Goal: Find contact information: Find contact information

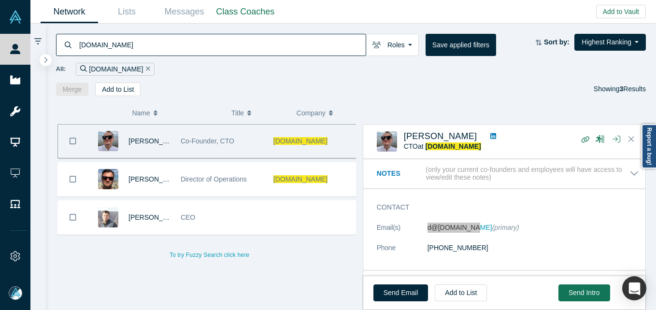
scroll to position [48, 0]
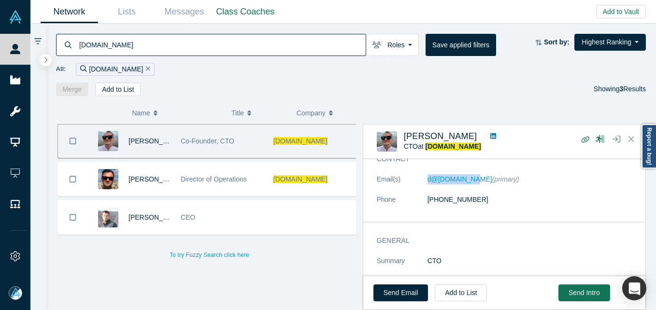
click at [136, 40] on input "[DOMAIN_NAME]" at bounding box center [221, 44] width 287 height 23
paste input "[PERSON_NAME] [PERSON_NAME]"
click at [136, 40] on input "[DOMAIN_NAME]" at bounding box center [221, 44] width 287 height 23
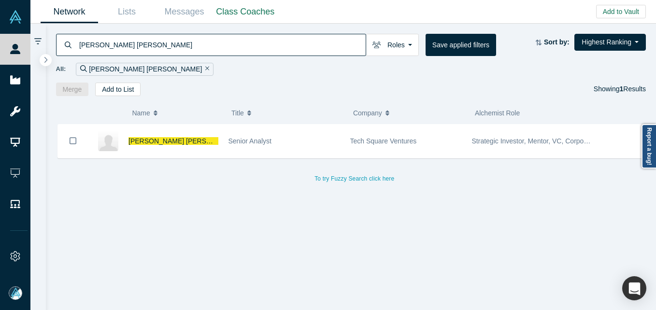
click at [251, 44] on input "[PERSON_NAME] [PERSON_NAME]" at bounding box center [221, 44] width 287 height 23
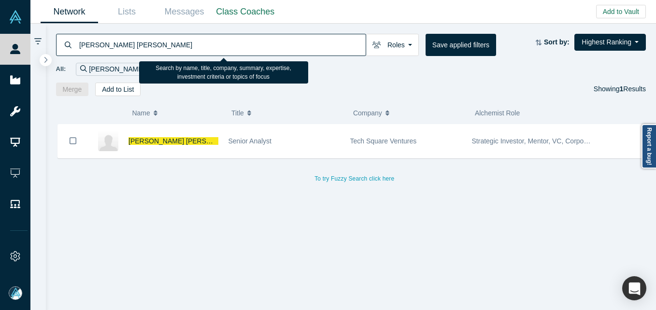
click at [251, 44] on input "[PERSON_NAME] [PERSON_NAME]" at bounding box center [221, 44] width 287 height 23
paste input "[PERSON_NAME]"
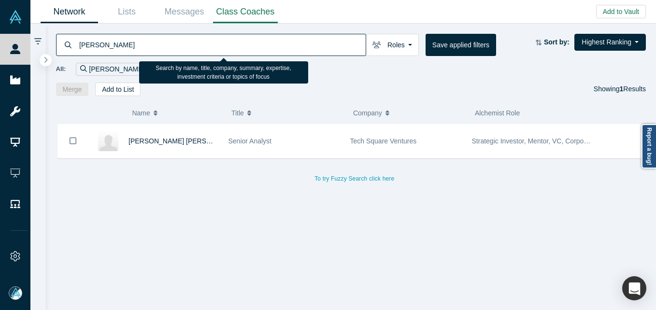
type input "[PERSON_NAME]"
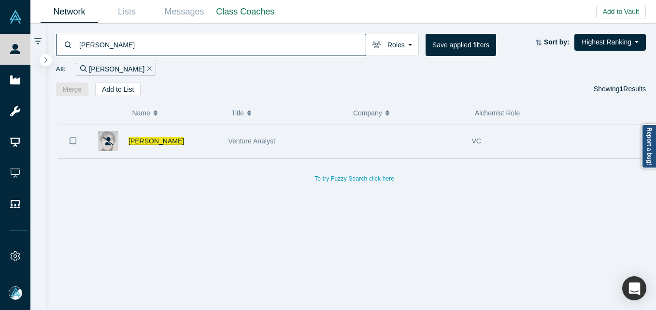
click at [151, 144] on span "[PERSON_NAME]" at bounding box center [157, 141] width 56 height 8
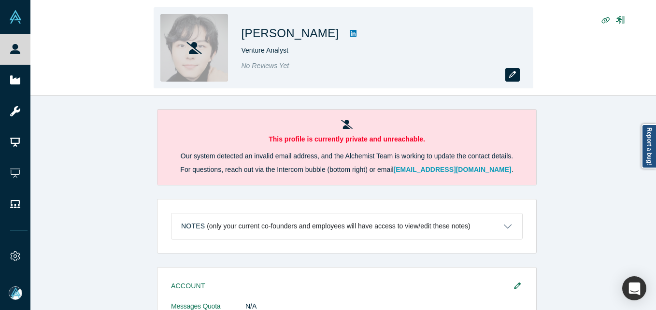
click at [514, 77] on icon "button" at bounding box center [512, 74] width 7 height 7
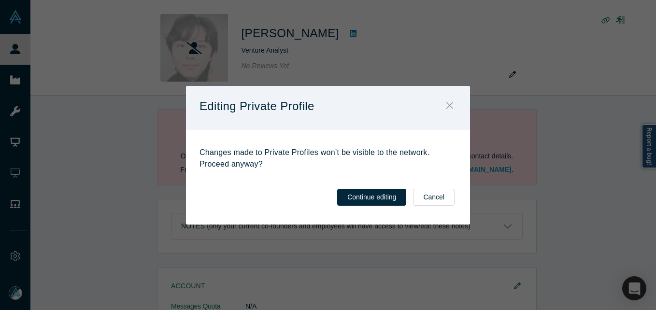
click at [456, 104] on button "Close" at bounding box center [450, 106] width 20 height 21
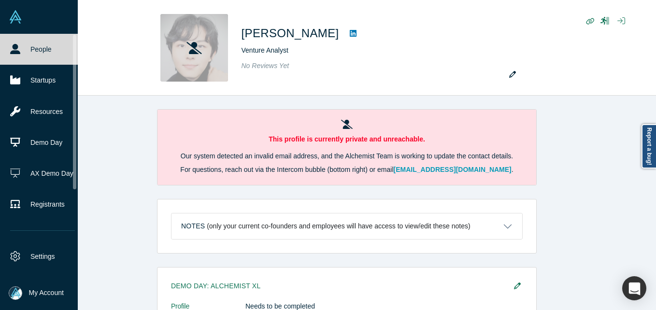
click at [27, 46] on link "People" at bounding box center [42, 49] width 85 height 31
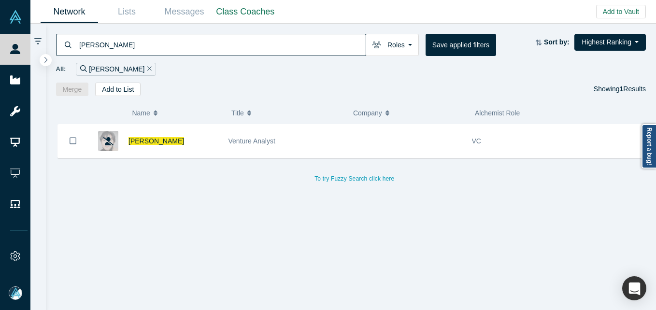
click at [179, 44] on input "[PERSON_NAME]" at bounding box center [221, 44] width 287 height 23
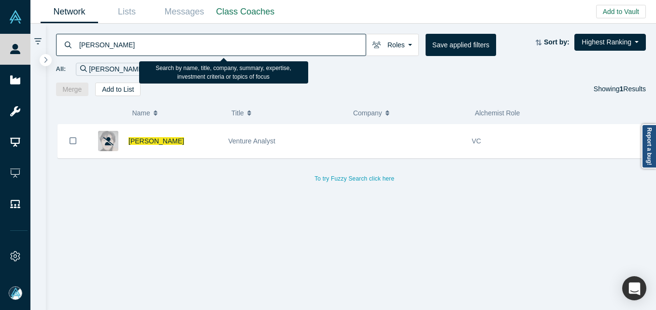
click at [179, 44] on input "[PERSON_NAME]" at bounding box center [221, 44] width 287 height 23
paste input "[PERSON_NAME]"
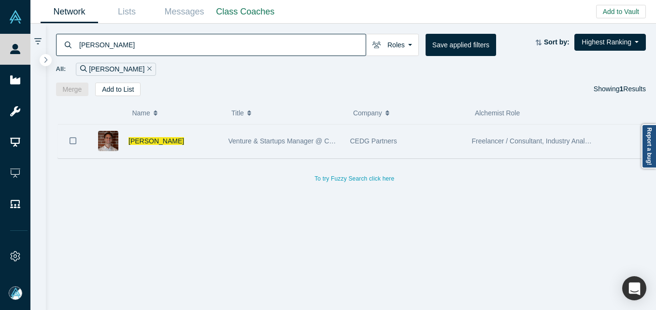
click at [212, 141] on div "[PERSON_NAME]" at bounding box center [174, 141] width 90 height 33
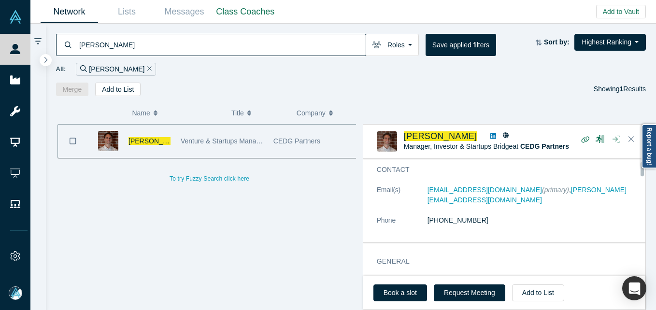
scroll to position [48, 0]
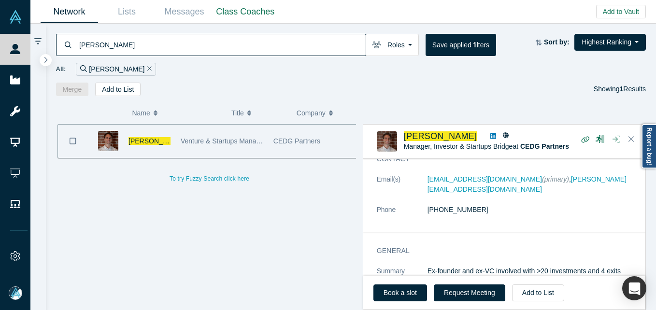
click at [277, 43] on input "[PERSON_NAME]" at bounding box center [221, 44] width 287 height 23
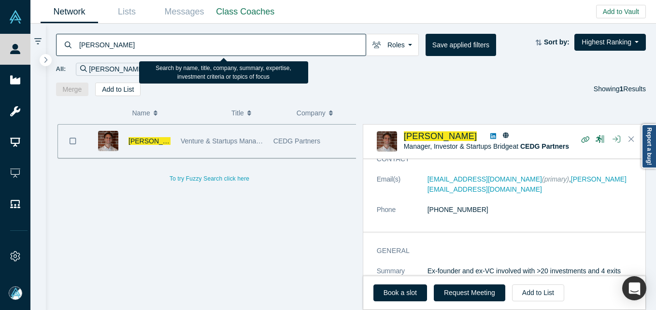
click at [277, 43] on input "[PERSON_NAME]" at bounding box center [221, 44] width 287 height 23
paste input "[PERSON_NAME]"
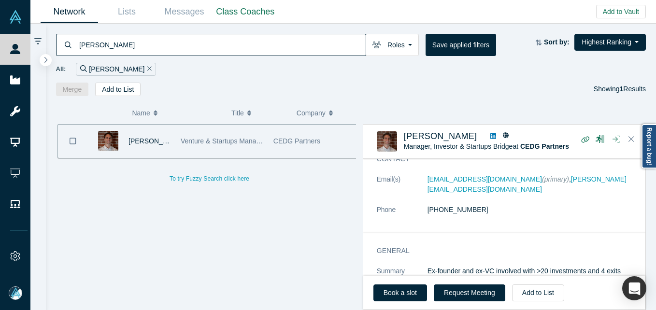
type input "[PERSON_NAME]"
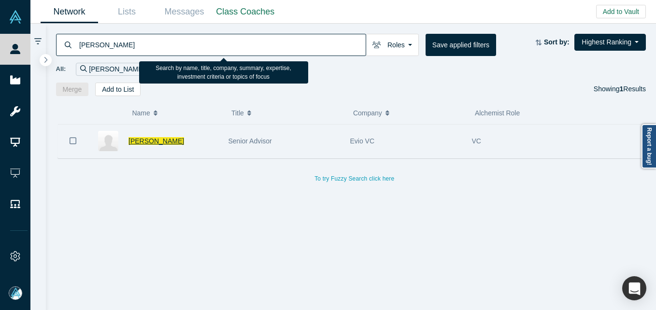
click at [156, 140] on span "[PERSON_NAME]" at bounding box center [157, 141] width 56 height 8
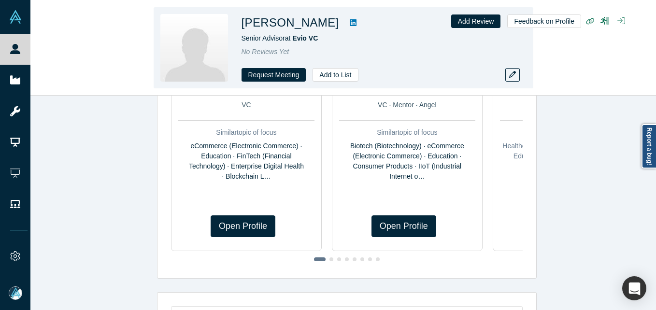
scroll to position [802, 0]
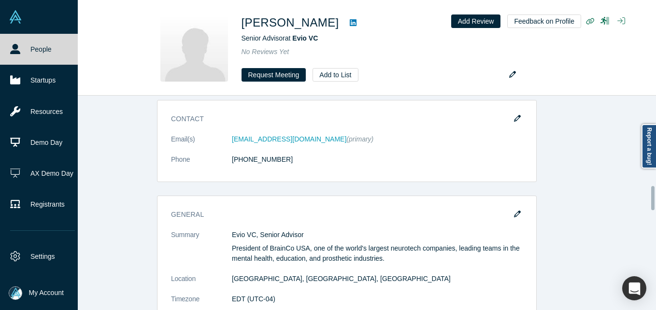
click at [13, 46] on icon at bounding box center [15, 49] width 10 height 10
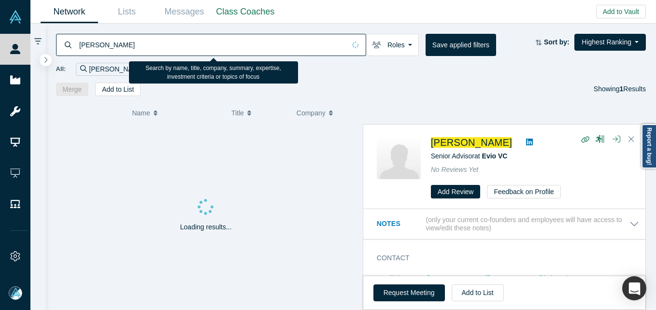
click at [172, 42] on input "[PERSON_NAME]" at bounding box center [211, 44] width 267 height 23
paste input "[PERSON_NAME]"
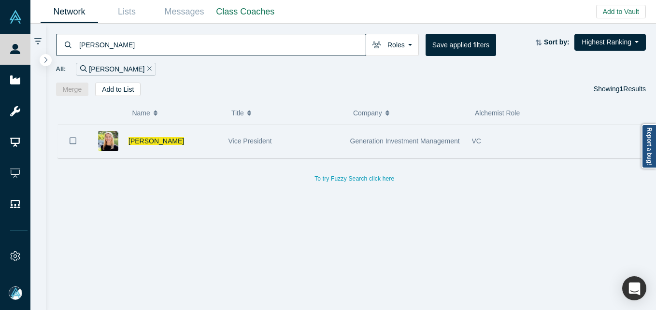
click at [216, 140] on div "[PERSON_NAME]" at bounding box center [174, 141] width 90 height 33
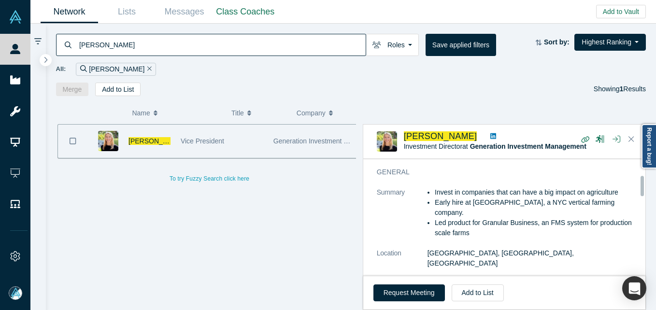
scroll to position [48, 0]
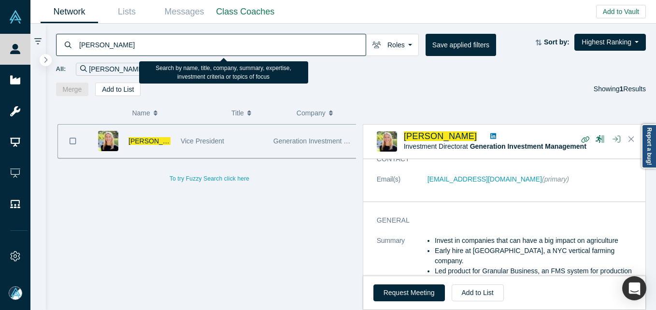
click at [197, 42] on input "[PERSON_NAME]" at bounding box center [221, 44] width 287 height 23
paste input "[PERSON_NAME]"
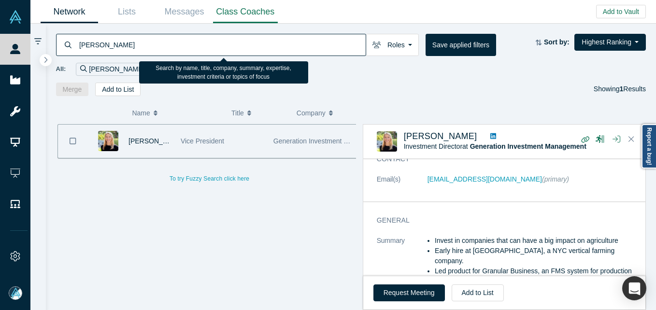
type input "[PERSON_NAME]"
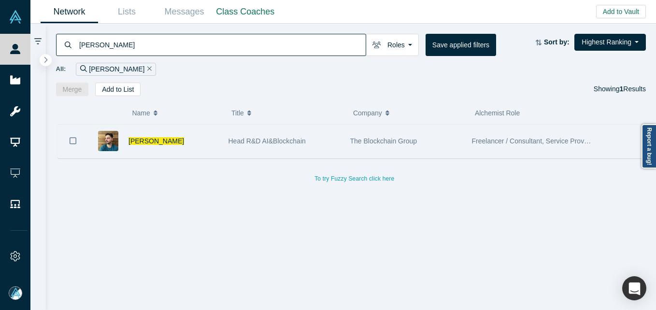
click at [201, 144] on div "[PERSON_NAME]" at bounding box center [174, 141] width 90 height 33
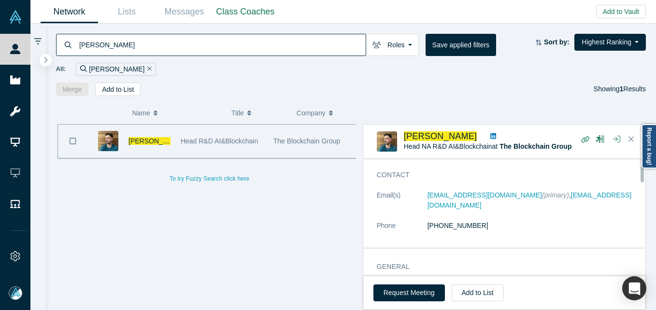
scroll to position [48, 0]
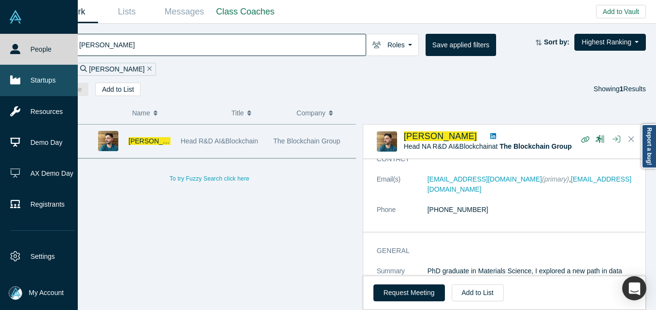
click at [17, 49] on icon at bounding box center [15, 49] width 10 height 10
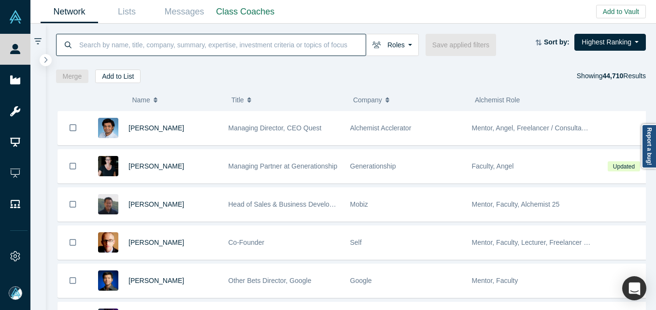
click at [180, 37] on input at bounding box center [221, 44] width 287 height 23
paste input "[PERSON_NAME][EMAIL_ADDRESS][PERSON_NAME][DOMAIN_NAME]"
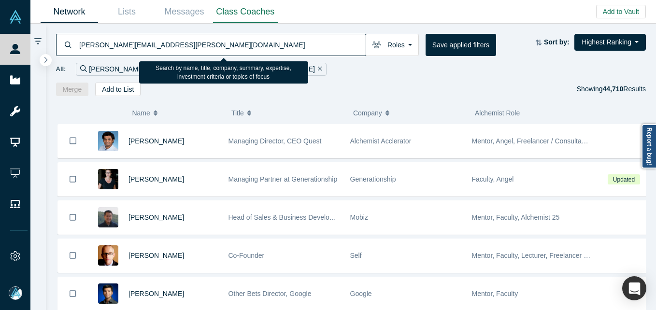
type input "[PERSON_NAME][EMAIL_ADDRESS][PERSON_NAME][DOMAIN_NAME]"
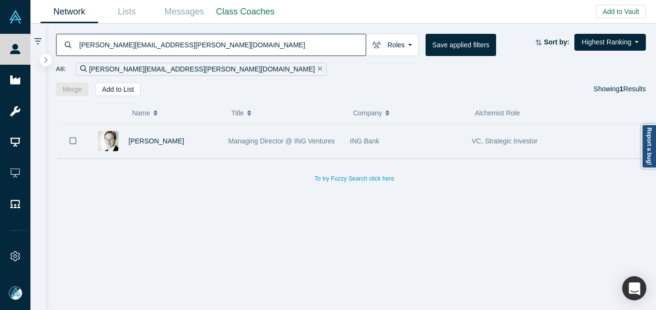
click at [210, 128] on div "[PERSON_NAME]" at bounding box center [174, 141] width 90 height 33
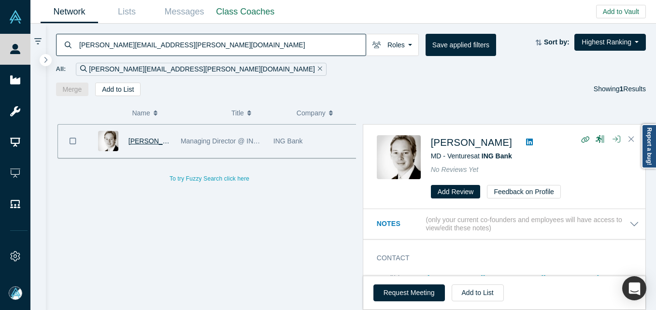
click at [149, 137] on span "[PERSON_NAME]" at bounding box center [157, 141] width 56 height 8
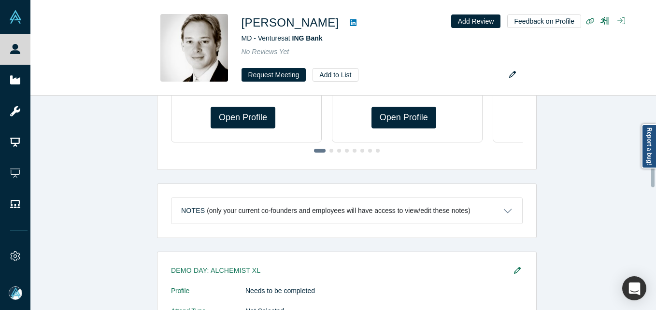
scroll to position [638, 0]
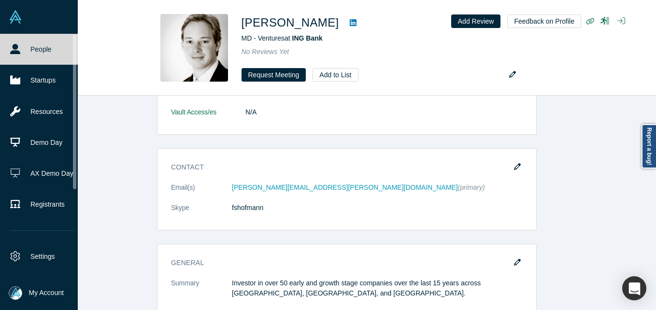
drag, startPoint x: 0, startPoint y: 36, endPoint x: 8, endPoint y: 47, distance: 14.2
click at [1, 36] on link "People" at bounding box center [42, 49] width 85 height 31
click at [8, 47] on link "People" at bounding box center [42, 49] width 85 height 31
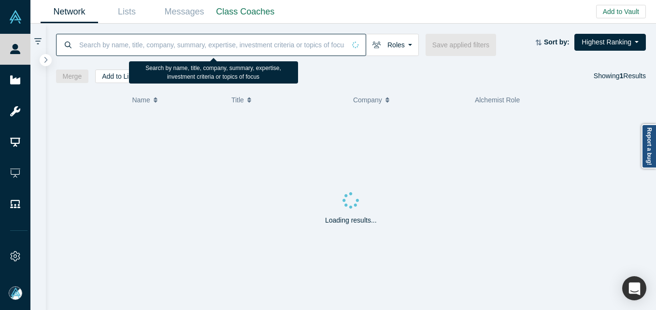
click at [142, 37] on input at bounding box center [211, 44] width 267 height 23
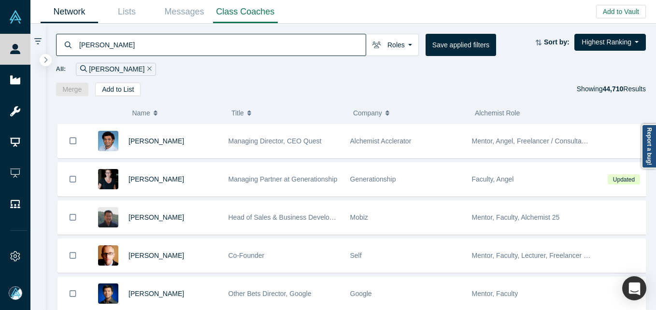
type input "[PERSON_NAME]"
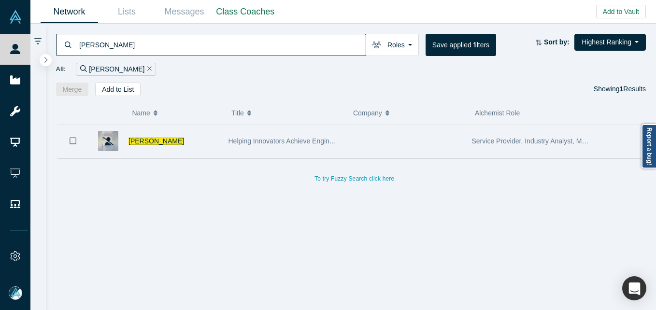
click at [175, 142] on span "[PERSON_NAME]" at bounding box center [157, 141] width 56 height 8
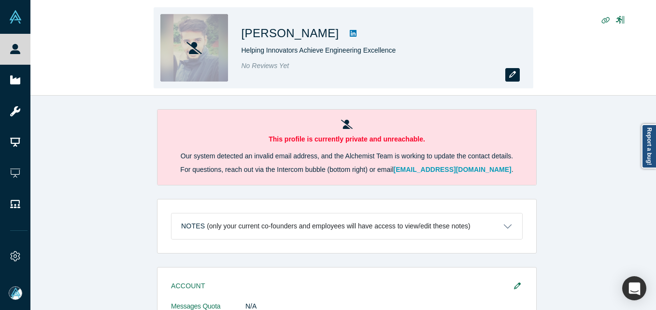
click at [511, 76] on icon "button" at bounding box center [512, 74] width 7 height 7
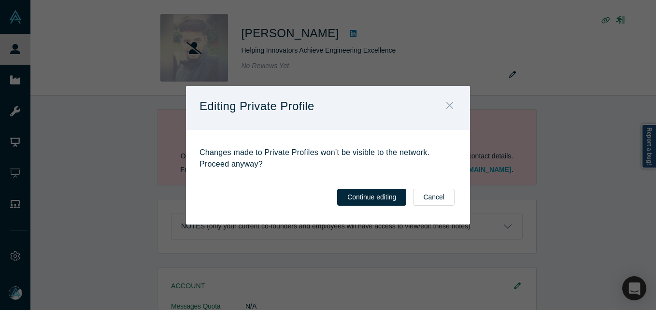
click at [444, 101] on button "Close" at bounding box center [450, 106] width 20 height 21
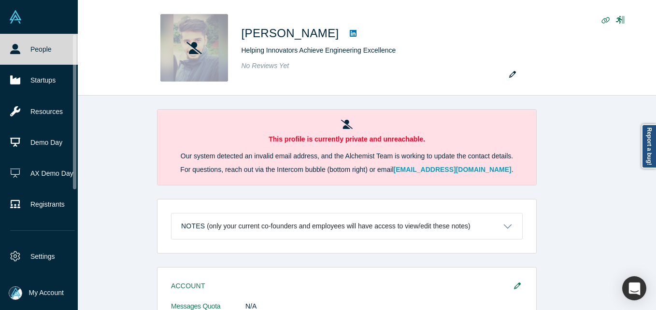
click at [19, 44] on icon at bounding box center [15, 49] width 10 height 10
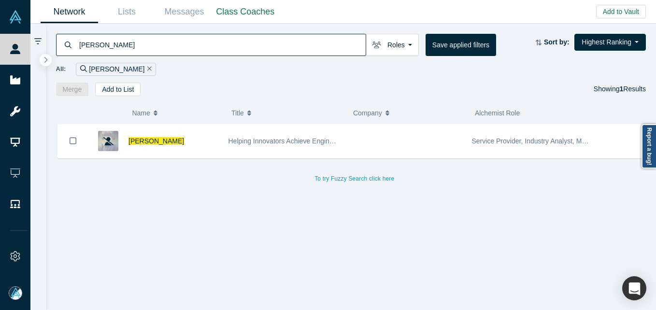
click at [169, 45] on input "[PERSON_NAME]" at bounding box center [221, 44] width 287 height 23
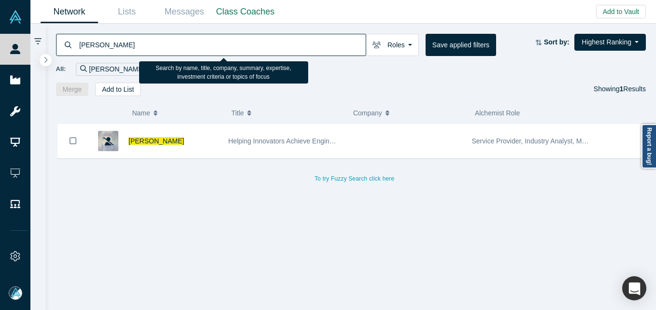
click at [169, 45] on input "[PERSON_NAME]" at bounding box center [221, 44] width 287 height 23
paste input "[PERSON_NAME]"
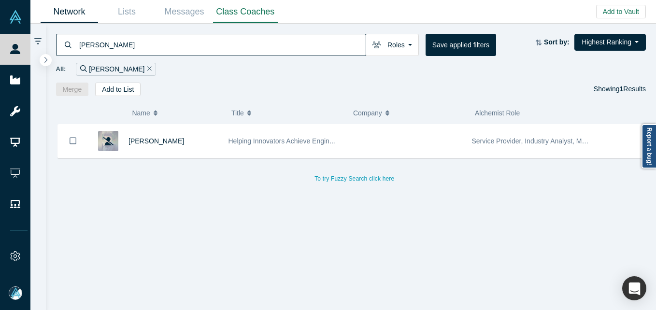
type input "[PERSON_NAME]"
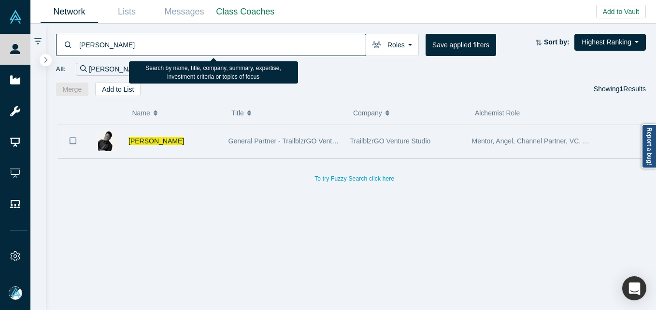
click at [194, 144] on div "[PERSON_NAME]" at bounding box center [174, 141] width 90 height 33
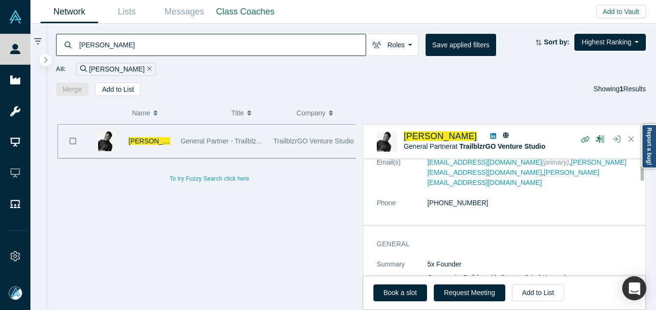
scroll to position [48, 0]
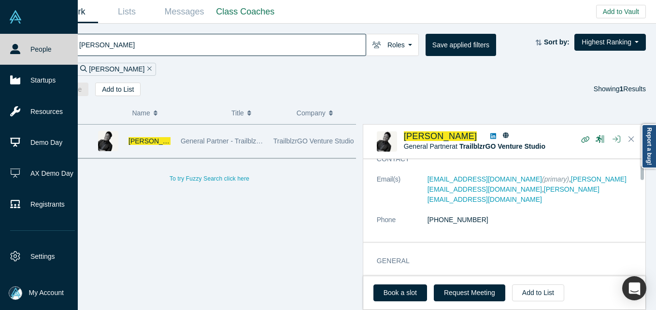
click at [36, 50] on link "People" at bounding box center [42, 49] width 85 height 31
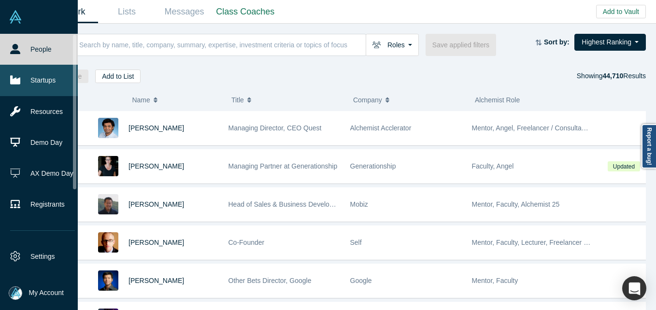
click at [12, 76] on icon at bounding box center [15, 80] width 10 height 9
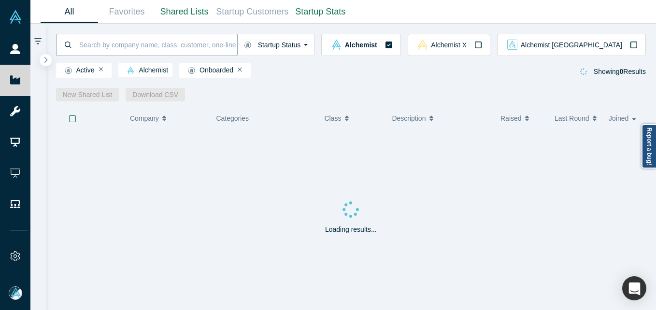
click at [164, 48] on input at bounding box center [157, 44] width 159 height 23
type input "cybernet AI"
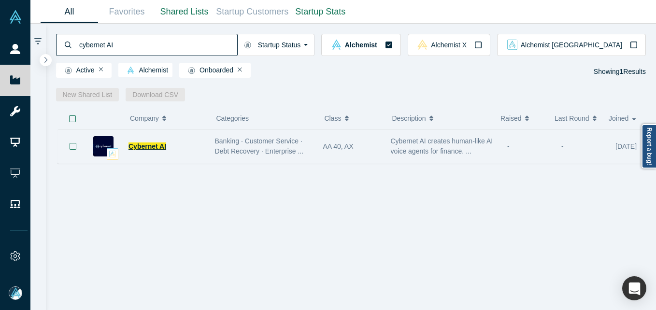
click at [139, 143] on span "Cybernet AI" at bounding box center [148, 147] width 38 height 8
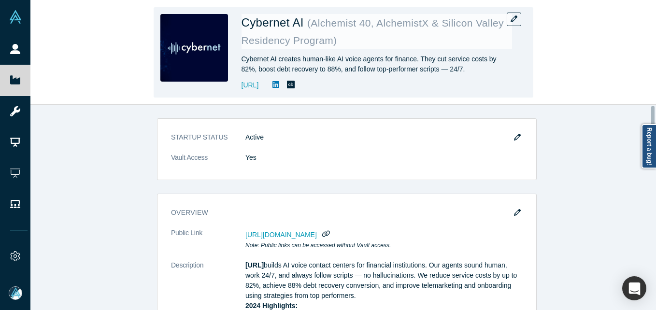
click at [522, 19] on div "Cybernet AI ( Alchemist 40, AlchemistX & Silicon Valley Residency Program ) Cyb…" at bounding box center [344, 52] width 380 height 90
click at [515, 15] on button "button" at bounding box center [514, 20] width 14 height 14
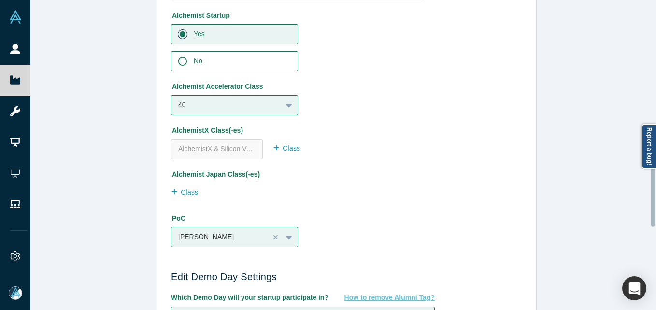
scroll to position [676, 0]
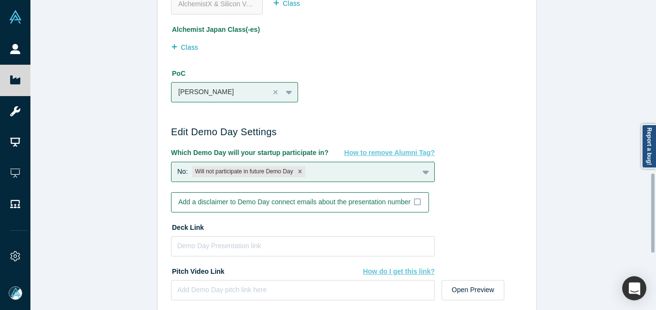
click at [94, 135] on div "Edit Company Profile * Name Cybernet AI Name cannot contain emoticons Your curr…" at bounding box center [346, 158] width 633 height 317
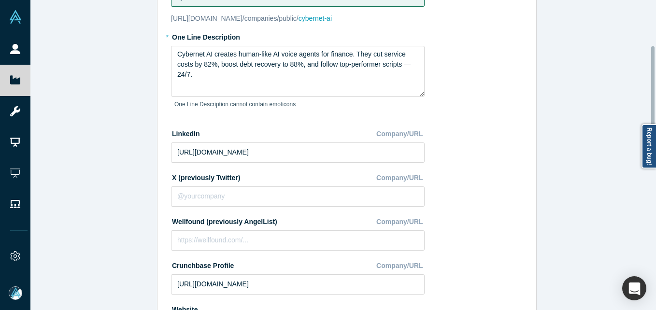
scroll to position [0, 0]
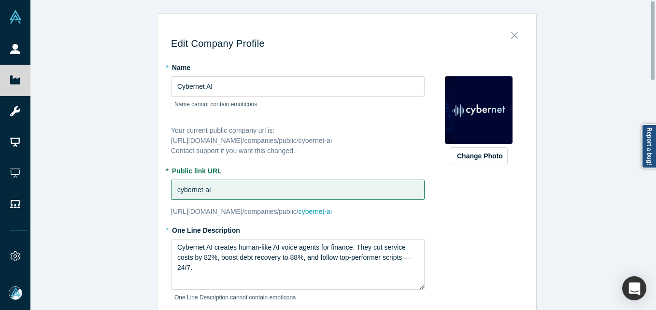
click at [517, 33] on button "Close" at bounding box center [514, 33] width 20 height 14
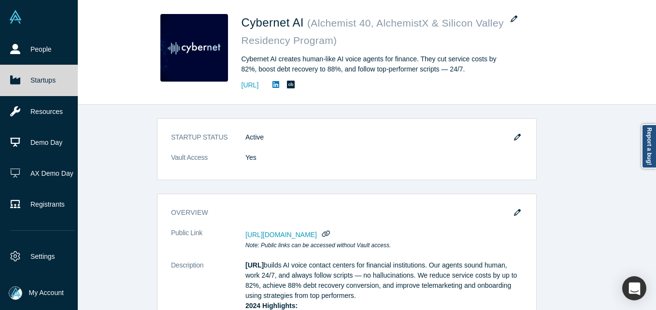
click at [22, 75] on link "Startups" at bounding box center [42, 80] width 85 height 31
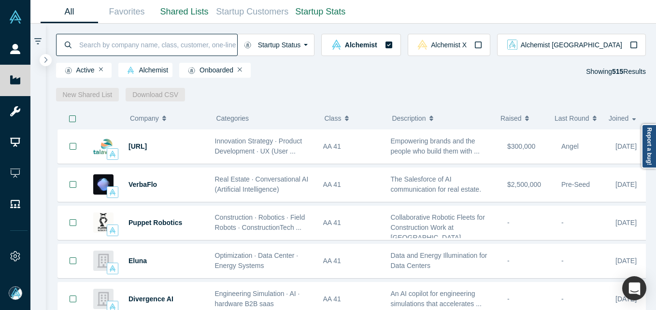
click at [201, 37] on input at bounding box center [157, 44] width 159 height 23
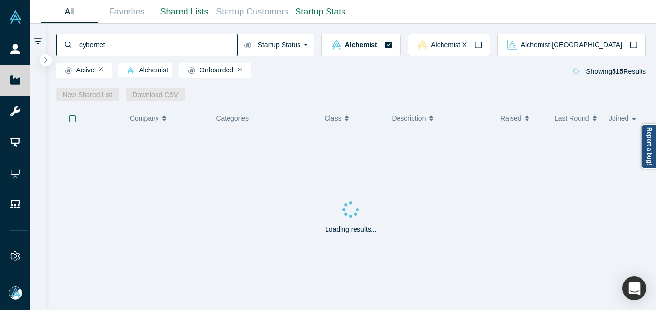
type input "cybernet"
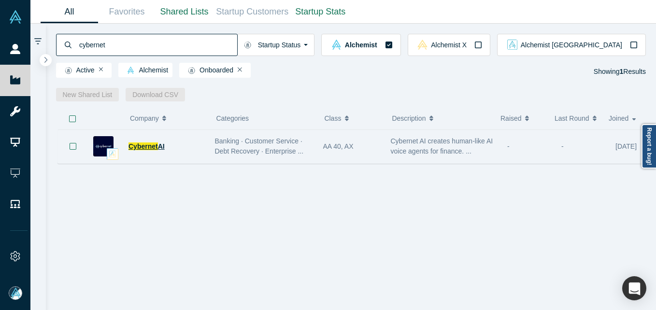
click at [154, 148] on span "Cybernet" at bounding box center [143, 147] width 29 height 8
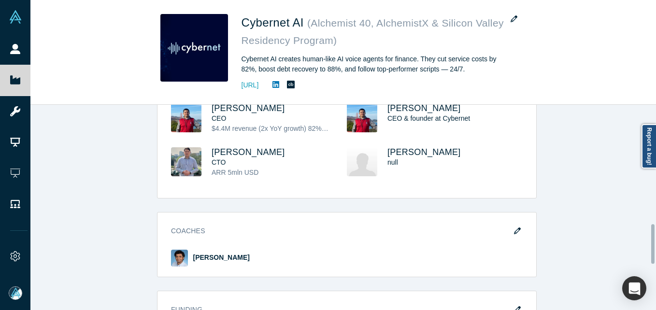
scroll to position [580, 0]
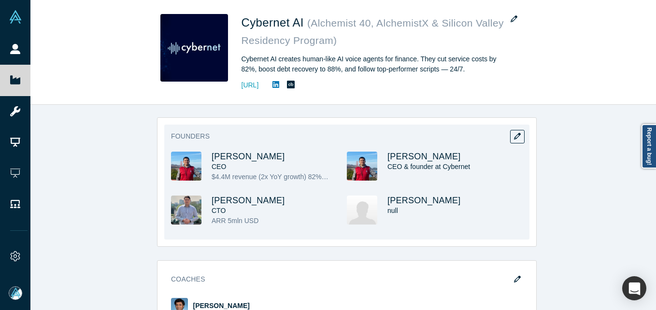
drag, startPoint x: 205, startPoint y: 143, endPoint x: 289, endPoint y: 155, distance: 84.5
click at [289, 155] on div "Founders [PERSON_NAME] CEO $4.4M revenue (2x YoY growth) 82% reduction in servi…" at bounding box center [346, 182] width 365 height 115
copy span "[PERSON_NAME]"
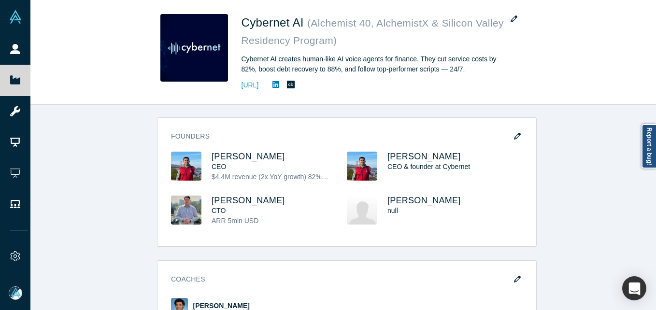
click at [114, 202] on div "STARTUP STATUS Active Vault Access Yes overview Public Link [URL][DOMAIN_NAME] …" at bounding box center [346, 211] width 633 height 213
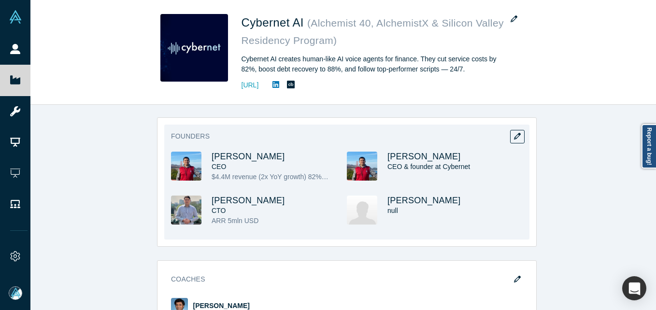
drag, startPoint x: 380, startPoint y: 190, endPoint x: 443, endPoint y: 197, distance: 63.2
click at [443, 197] on div "[PERSON_NAME] CEO $4.4M revenue (2x YoY growth) 82% reduction in service cost 8…" at bounding box center [347, 196] width 352 height 88
drag, startPoint x: 443, startPoint y: 197, endPoint x: 519, endPoint y: 225, distance: 80.9
click at [580, 226] on div "STARTUP STATUS Active Vault Access Yes overview Public Link [URL][DOMAIN_NAME] …" at bounding box center [346, 211] width 633 height 213
drag, startPoint x: 453, startPoint y: 204, endPoint x: 384, endPoint y: 201, distance: 69.2
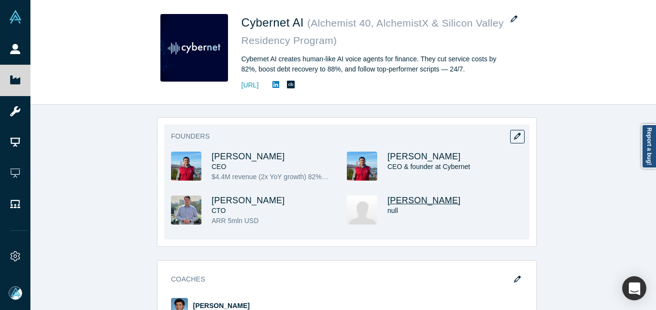
click at [388, 201] on h3 "[PERSON_NAME]" at bounding box center [447, 201] width 118 height 10
copy span "[PERSON_NAME]"
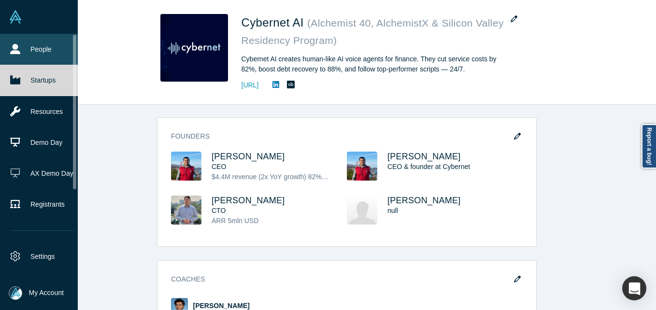
click at [45, 54] on link "People" at bounding box center [42, 49] width 85 height 31
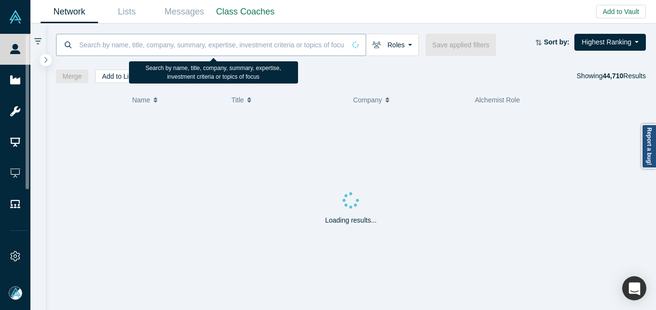
click at [128, 36] on input at bounding box center [211, 44] width 267 height 23
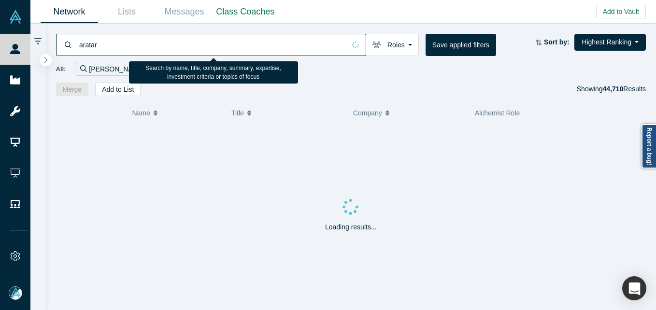
type input "aratar"
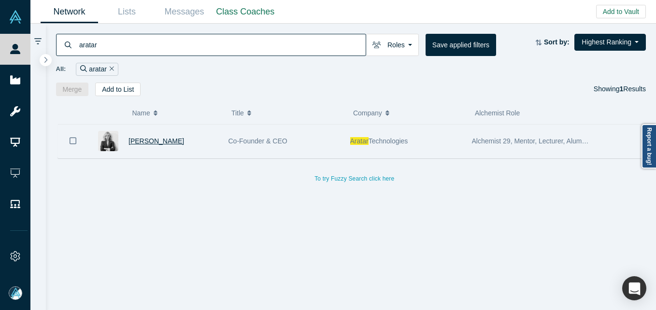
click at [148, 142] on span "[PERSON_NAME]" at bounding box center [157, 141] width 56 height 8
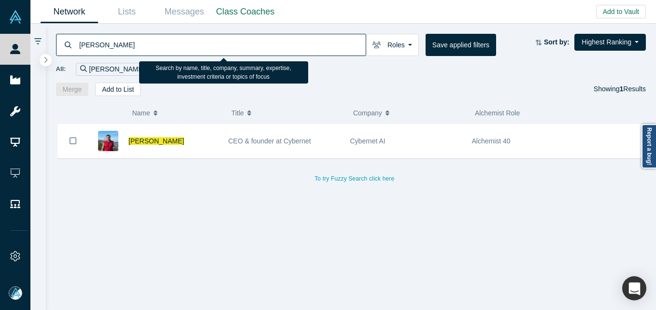
click at [137, 44] on input "[PERSON_NAME]" at bounding box center [221, 44] width 287 height 23
paste input "[PERSON_NAME]"
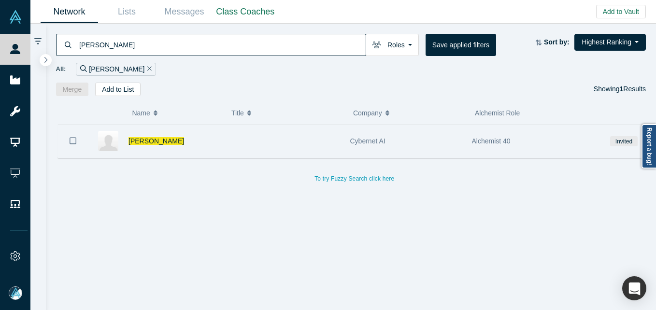
type input "[PERSON_NAME]"
click at [213, 149] on div "[PERSON_NAME]" at bounding box center [174, 141] width 90 height 33
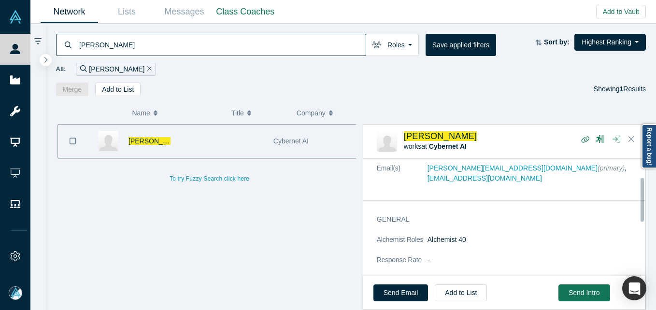
scroll to position [48, 0]
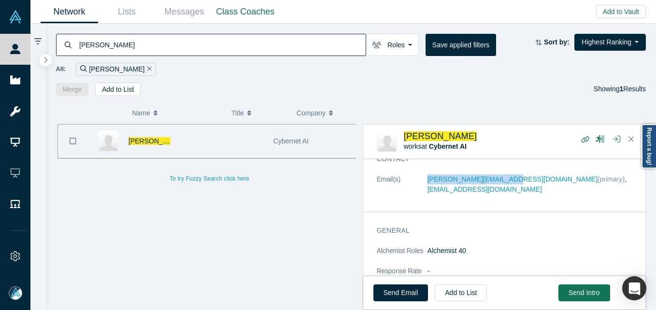
drag, startPoint x: 415, startPoint y: 183, endPoint x: 497, endPoint y: 178, distance: 82.3
click at [497, 178] on dl "Email(s) [PERSON_NAME][EMAIL_ADDRESS][DOMAIN_NAME] (primary) , [EMAIL_ADDRESS][…" at bounding box center [508, 189] width 262 height 30
copy dl "[PERSON_NAME][EMAIL_ADDRESS][DOMAIN_NAME]"
